Goal: Obtain resource: Download file/media

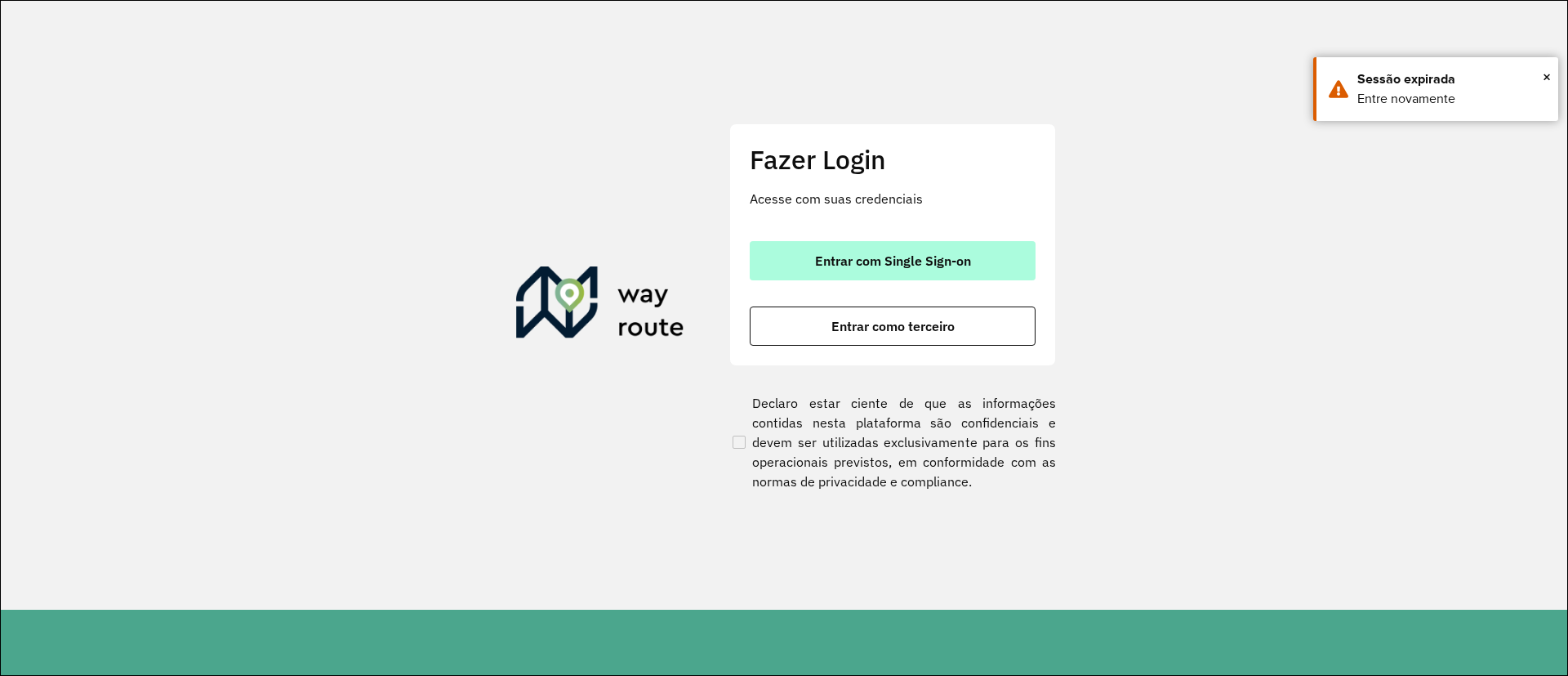
click at [910, 265] on span "Entrar com Single Sign-on" at bounding box center [893, 260] width 156 height 13
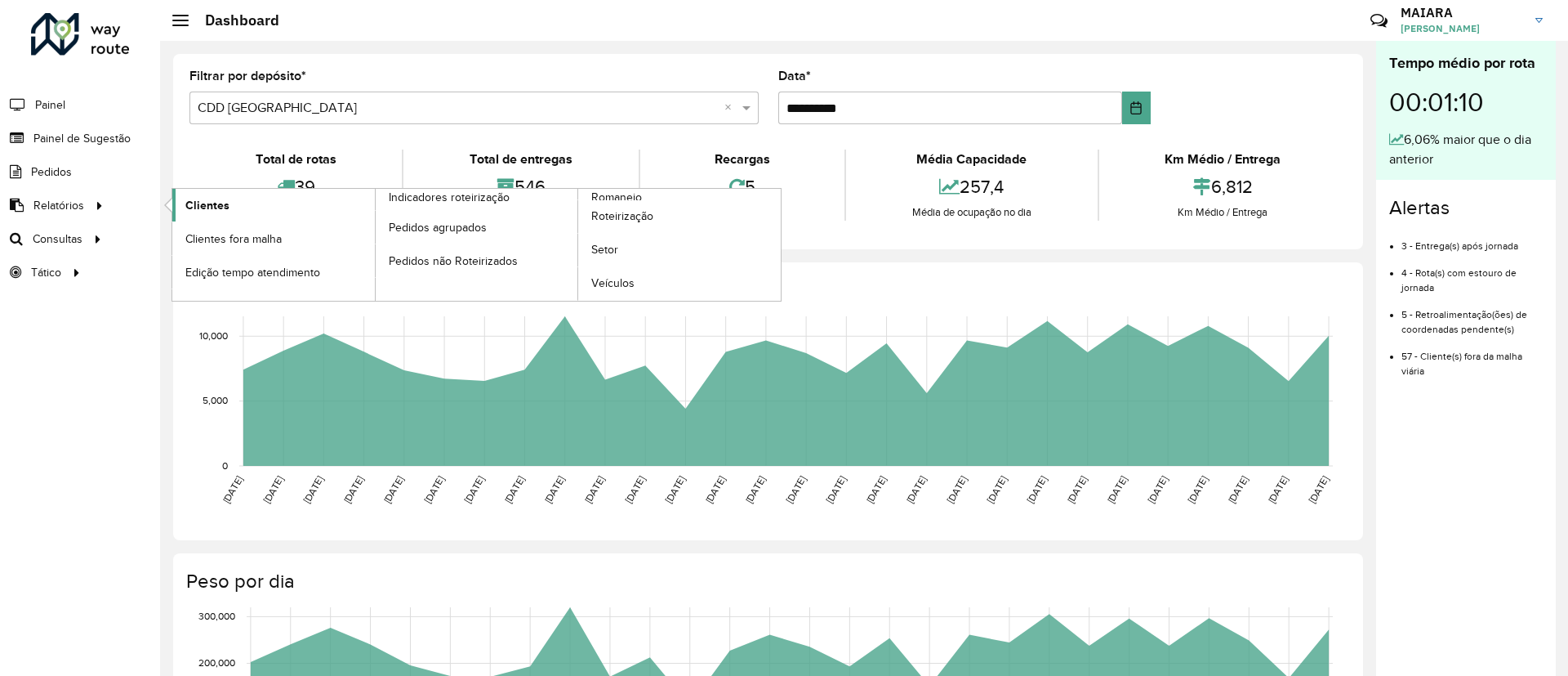
click at [208, 201] on span "Clientes" at bounding box center [207, 205] width 44 height 17
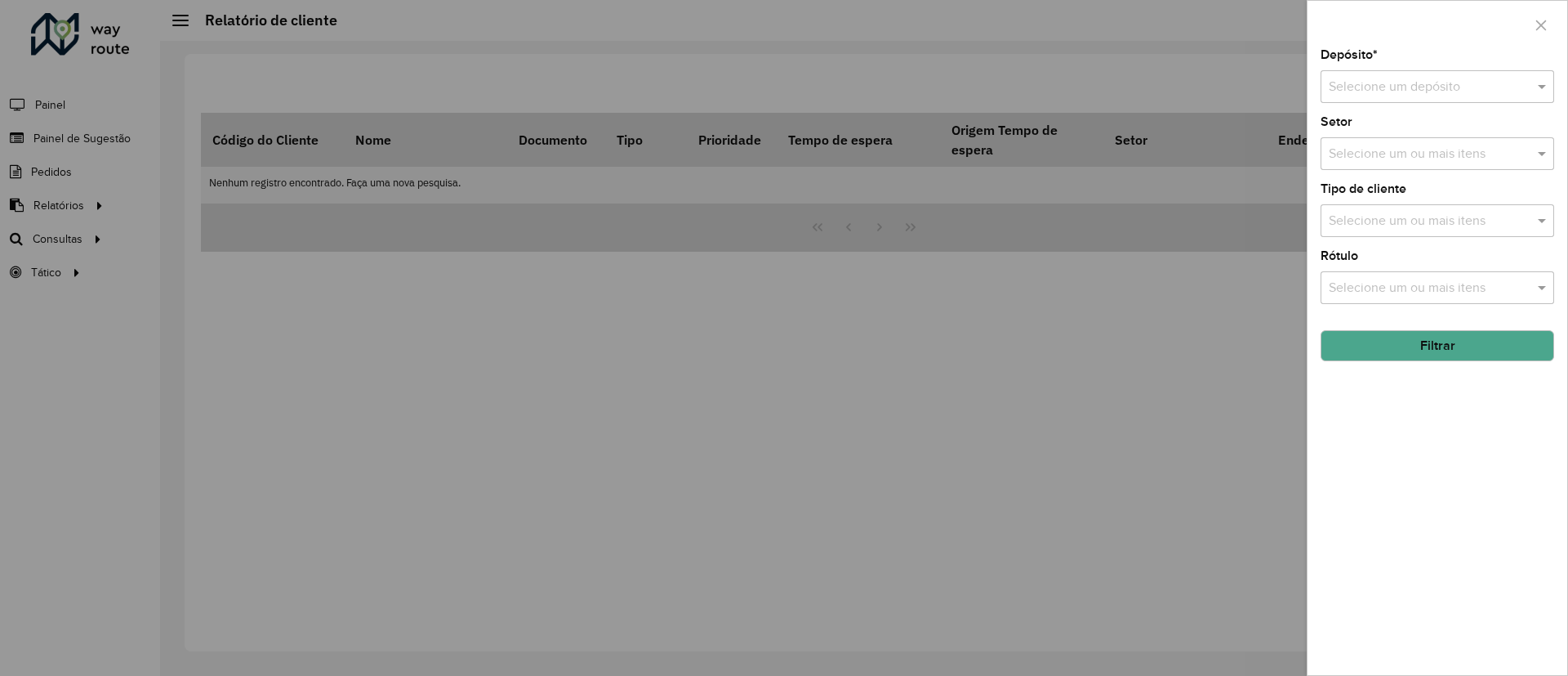
click at [1368, 100] on div "Selecione um depósito" at bounding box center [1437, 86] width 234 height 33
click at [1402, 152] on div "CDD [GEOGRAPHIC_DATA]" at bounding box center [1437, 162] width 232 height 28
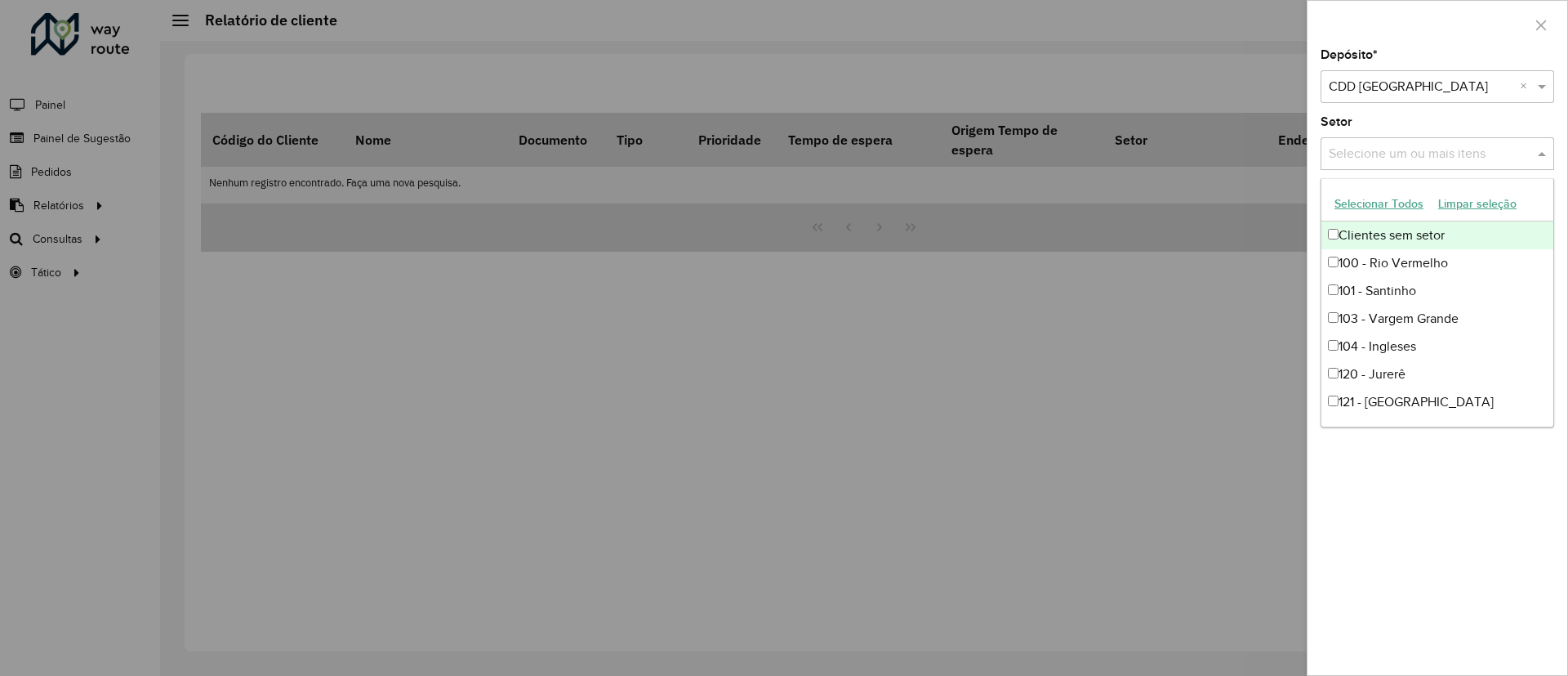
click at [1434, 153] on input "text" at bounding box center [1429, 154] width 209 height 20
click at [1516, 514] on div "Depósito * Selecione um depósito × CDD [GEOGRAPHIC_DATA] × Setor Selecione um o…" at bounding box center [1437, 362] width 259 height 626
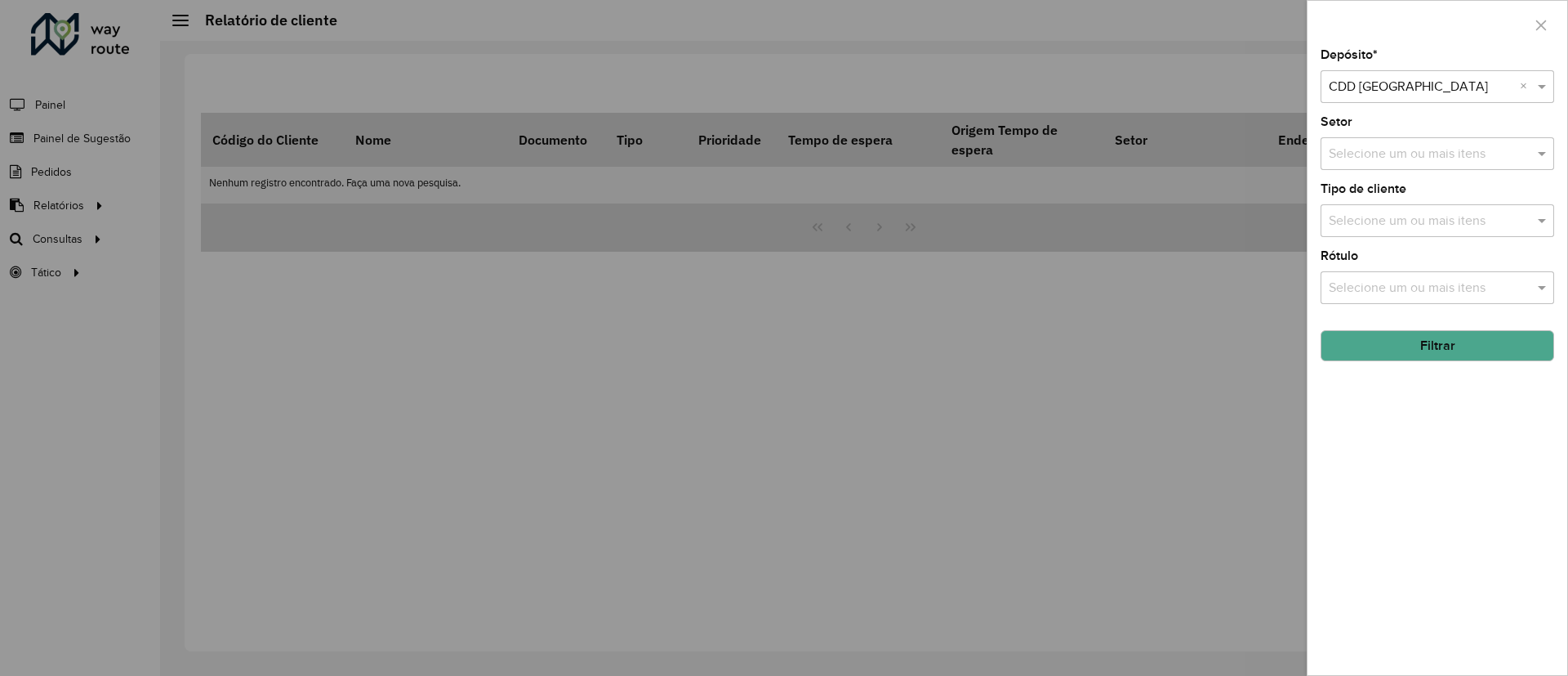
click at [1466, 346] on button "Filtrar" at bounding box center [1437, 346] width 234 height 31
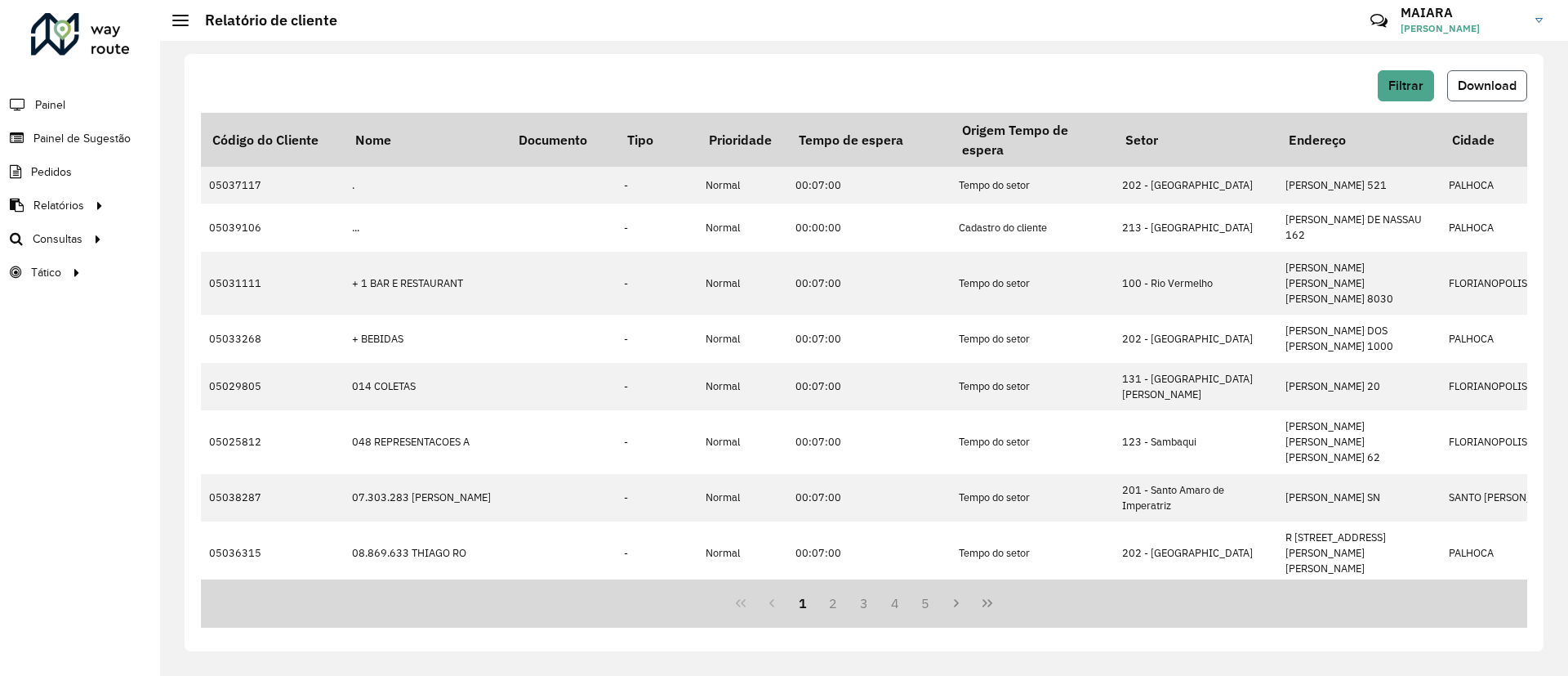
click at [1481, 94] on button "Download" at bounding box center [1487, 85] width 80 height 31
